Goal: Transaction & Acquisition: Book appointment/travel/reservation

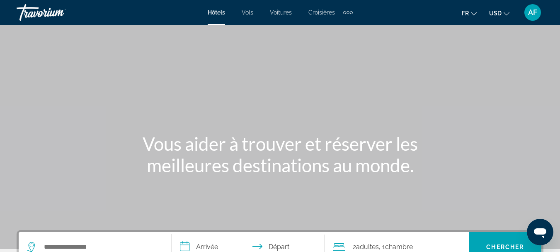
click at [507, 15] on icon "Change currency" at bounding box center [507, 13] width 6 height 3
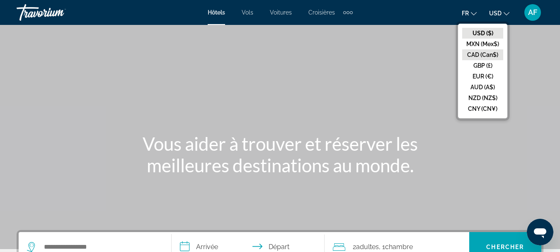
click at [490, 53] on button "CAD (Can$)" at bounding box center [482, 54] width 41 height 11
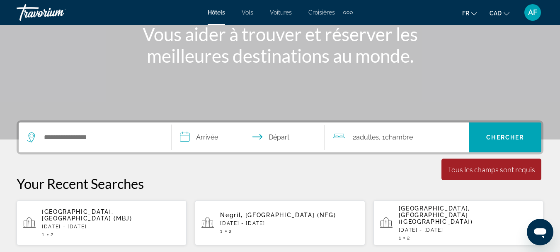
scroll to position [116, 0]
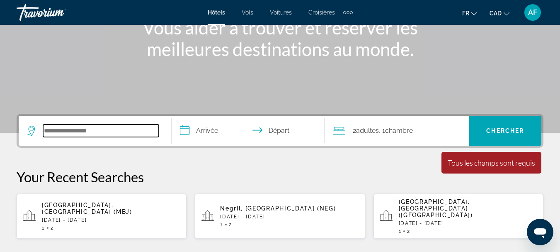
click at [97, 125] on input "Search hotel destination" at bounding box center [101, 130] width 116 height 12
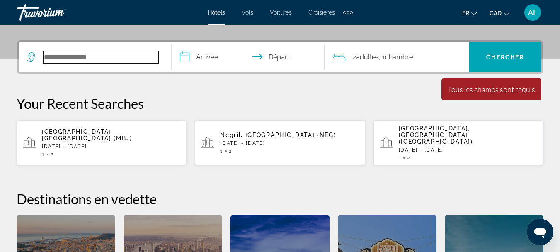
scroll to position [203, 0]
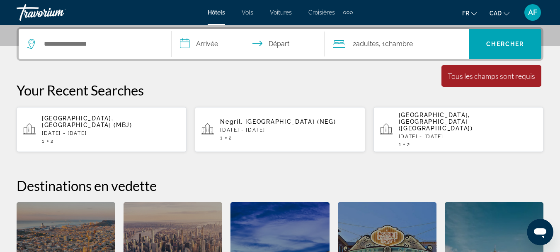
click at [97, 130] on p "[DATE] - [DATE]" at bounding box center [111, 133] width 138 height 6
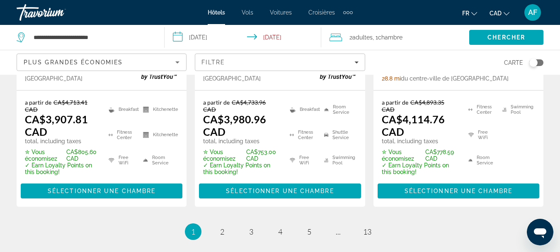
scroll to position [1371, 0]
